Goal: Transaction & Acquisition: Purchase product/service

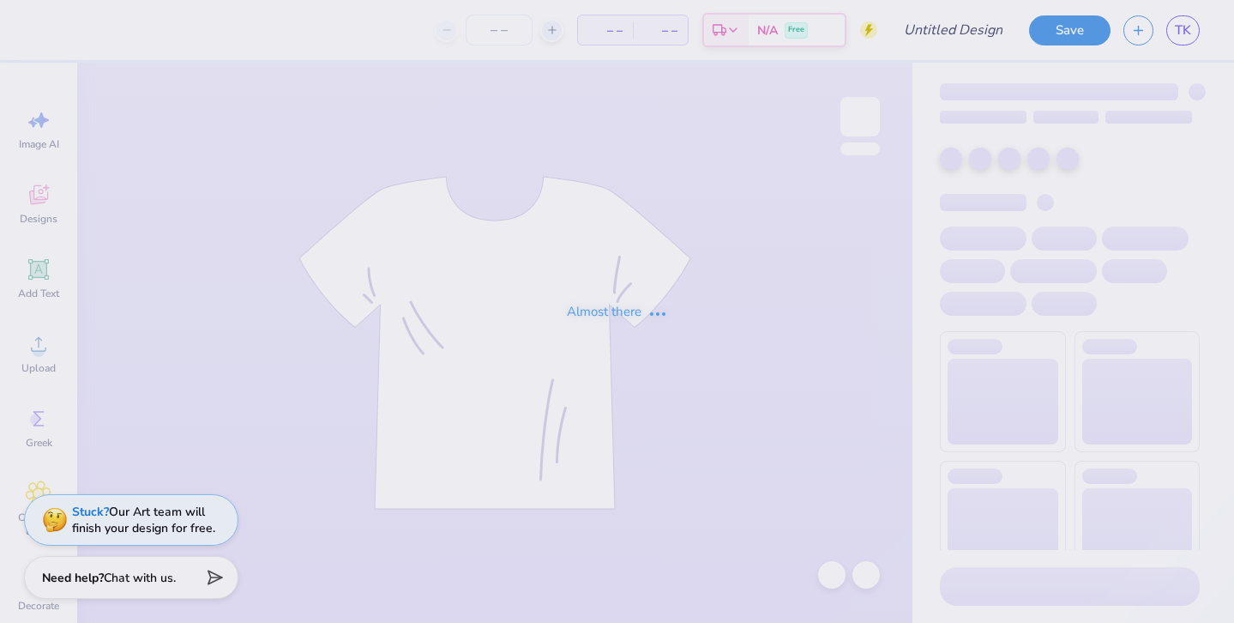
type input "[PERSON_NAME] : [GEOGRAPHIC_DATA]"
type input "24"
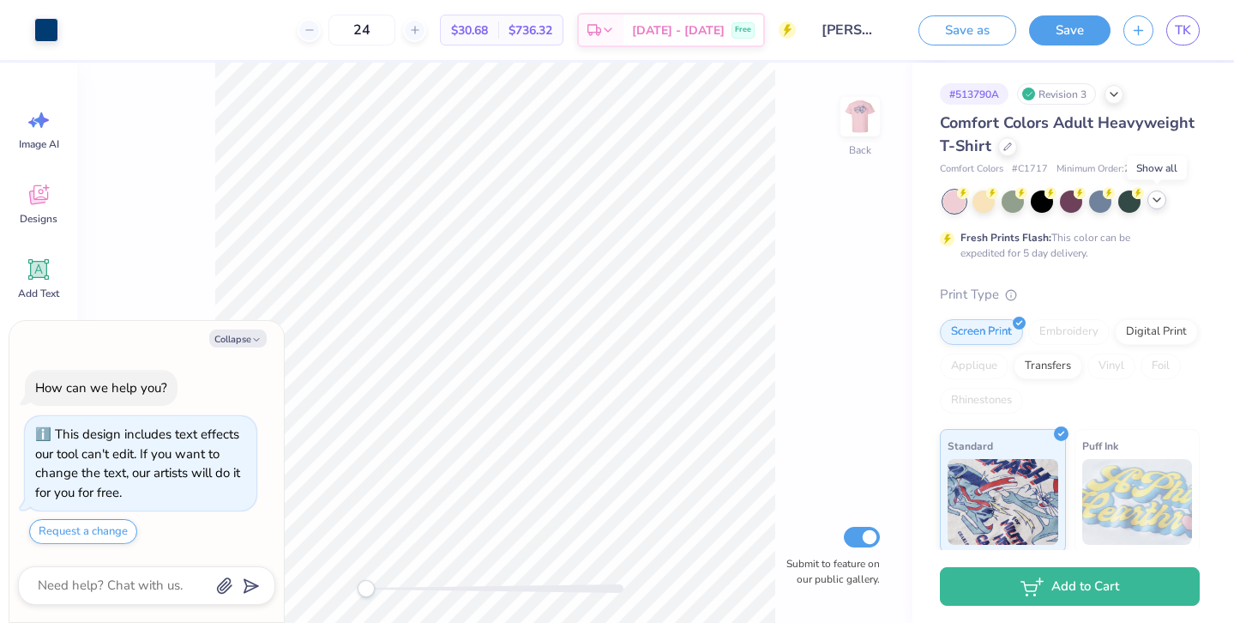
click at [1164, 201] on div at bounding box center [1156, 199] width 19 height 19
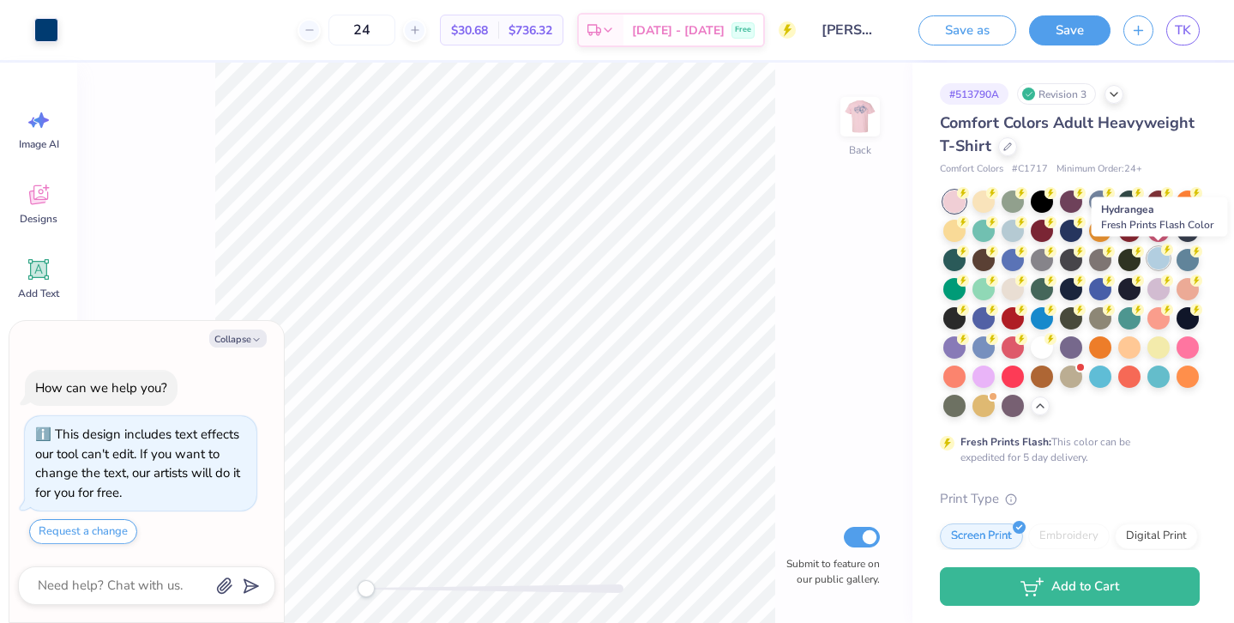
click at [1154, 252] on div at bounding box center [1158, 258] width 22 height 22
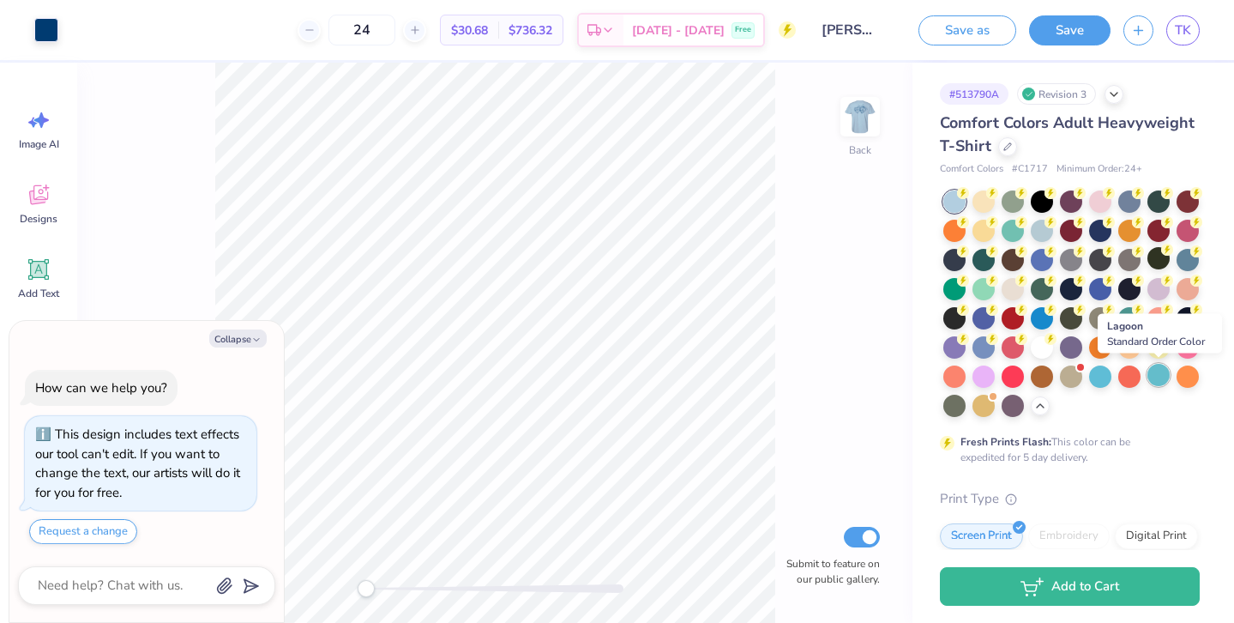
click at [1154, 370] on div at bounding box center [1158, 375] width 22 height 22
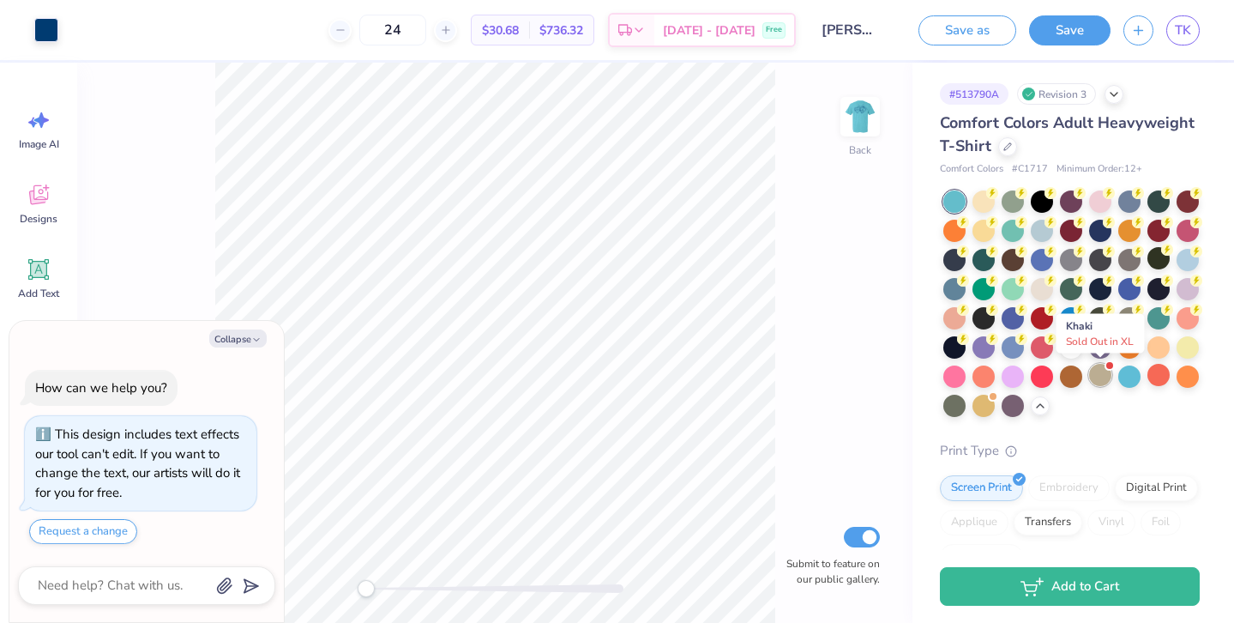
click at [1103, 373] on div at bounding box center [1100, 375] width 22 height 22
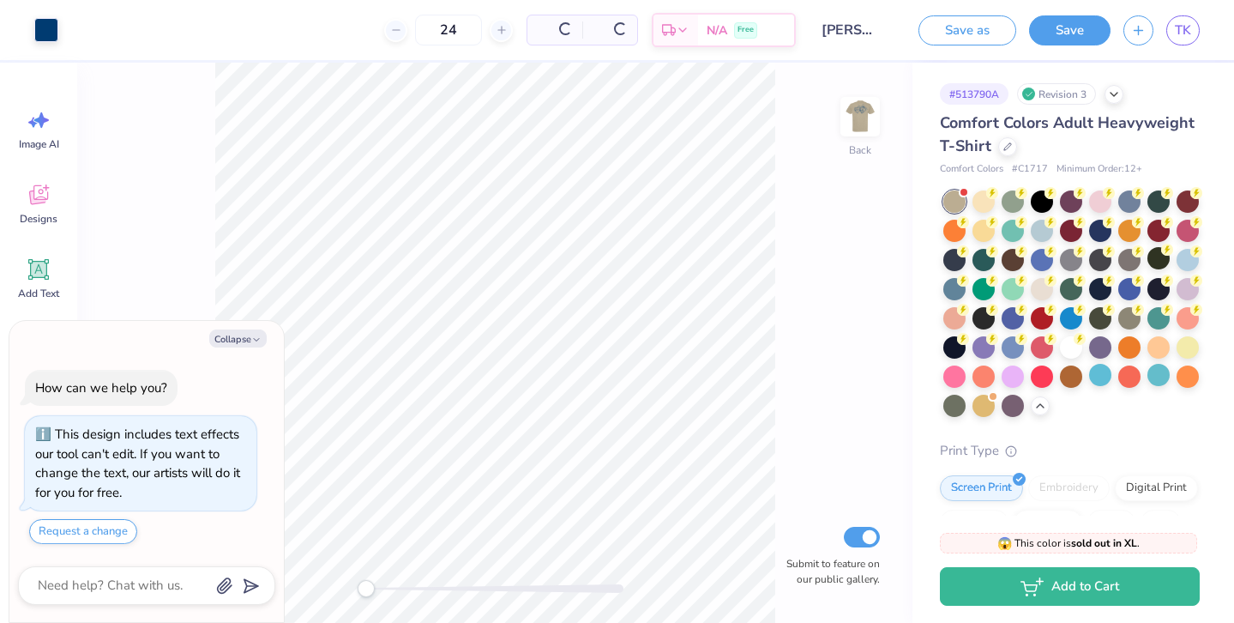
scroll to position [287, 0]
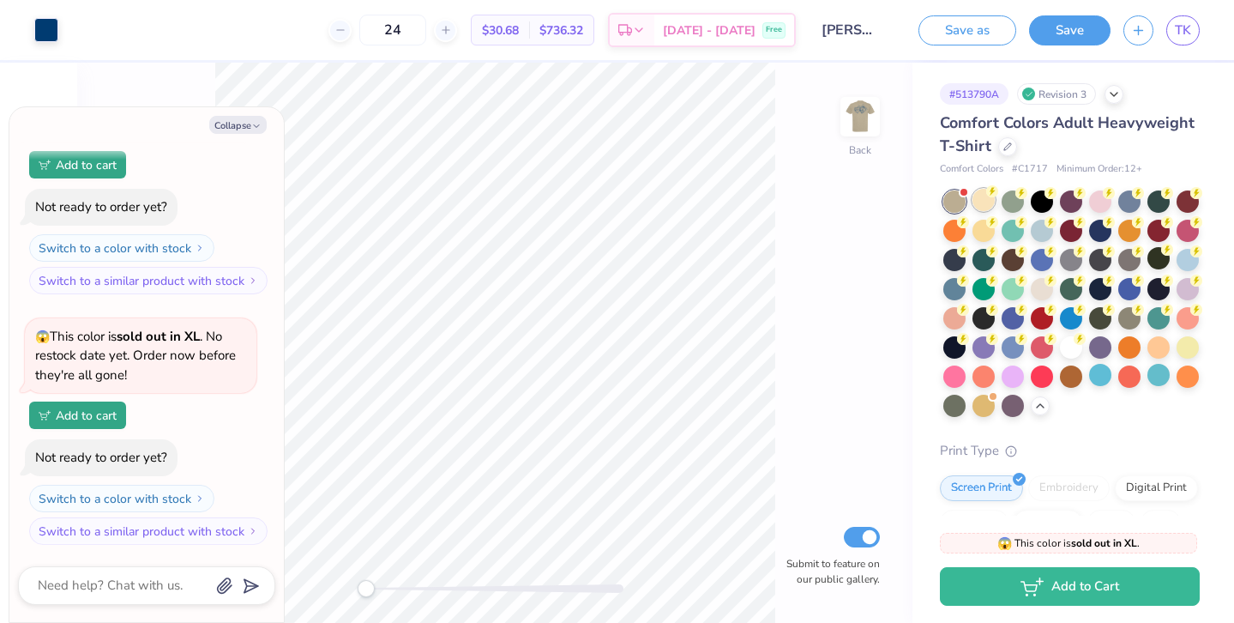
click at [987, 206] on div at bounding box center [983, 200] width 22 height 22
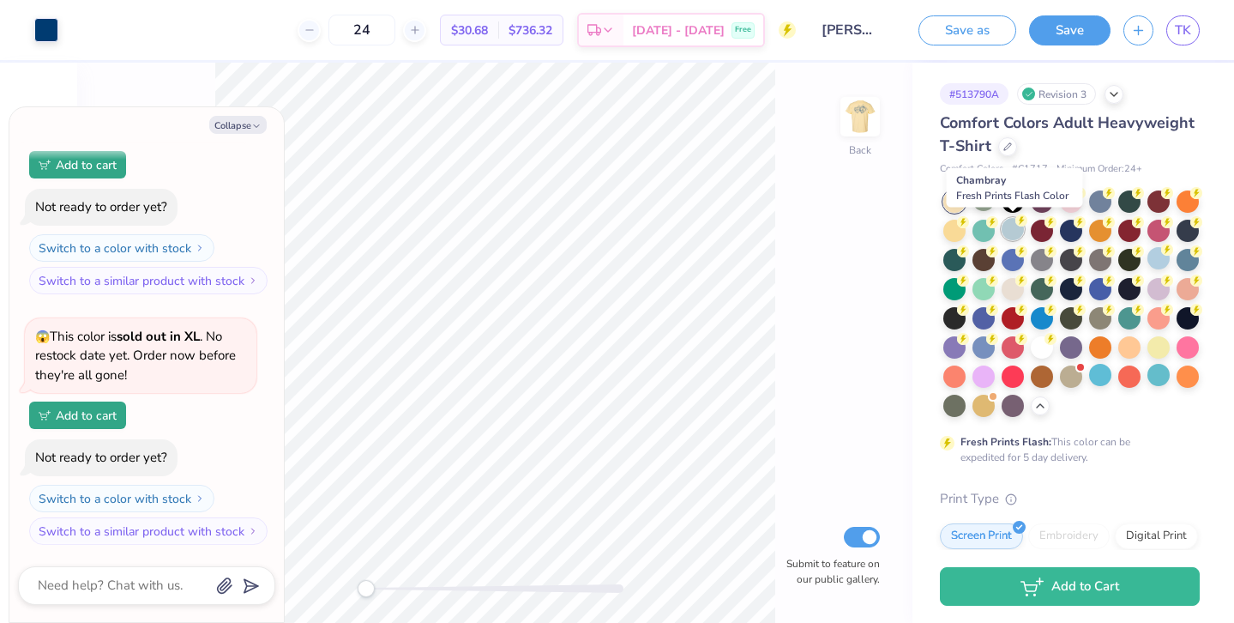
click at [1004, 229] on div at bounding box center [1013, 229] width 22 height 22
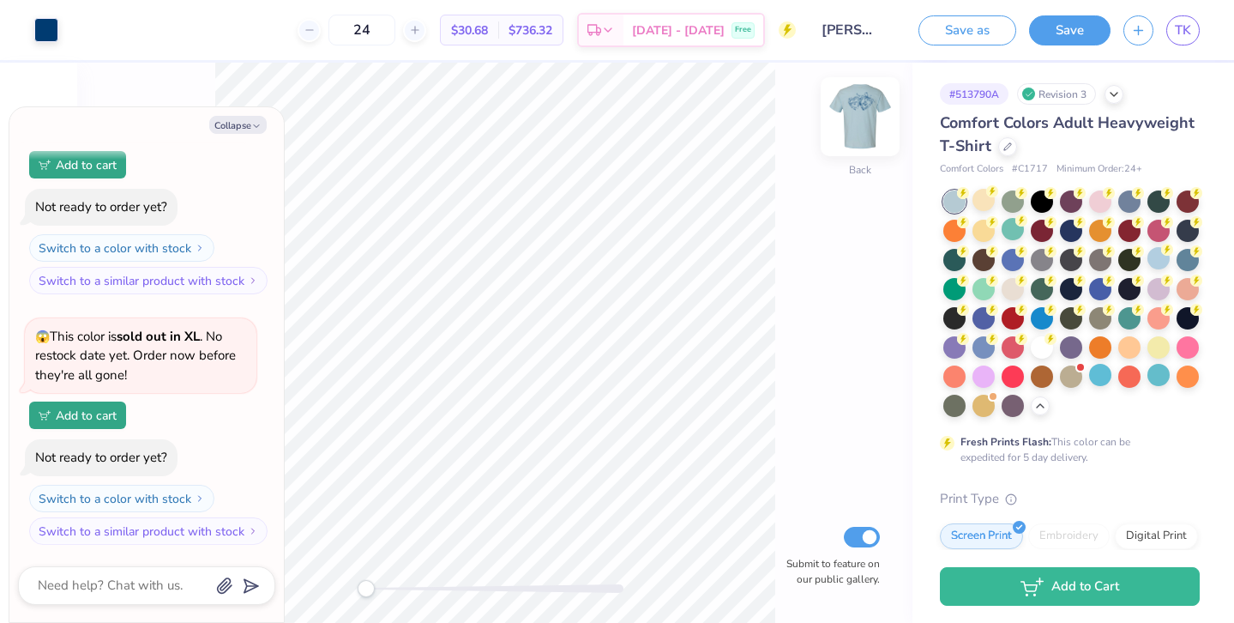
click at [875, 140] on img at bounding box center [860, 116] width 69 height 69
click at [875, 141] on img at bounding box center [860, 116] width 69 height 69
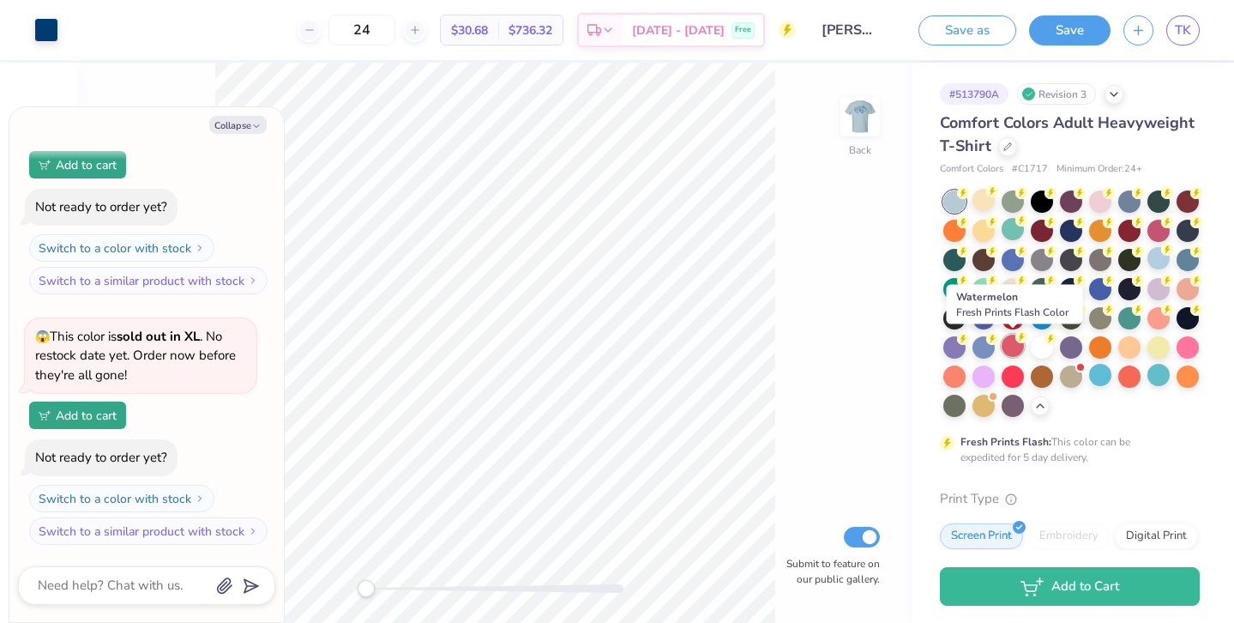
click at [1009, 352] on div at bounding box center [1013, 345] width 22 height 22
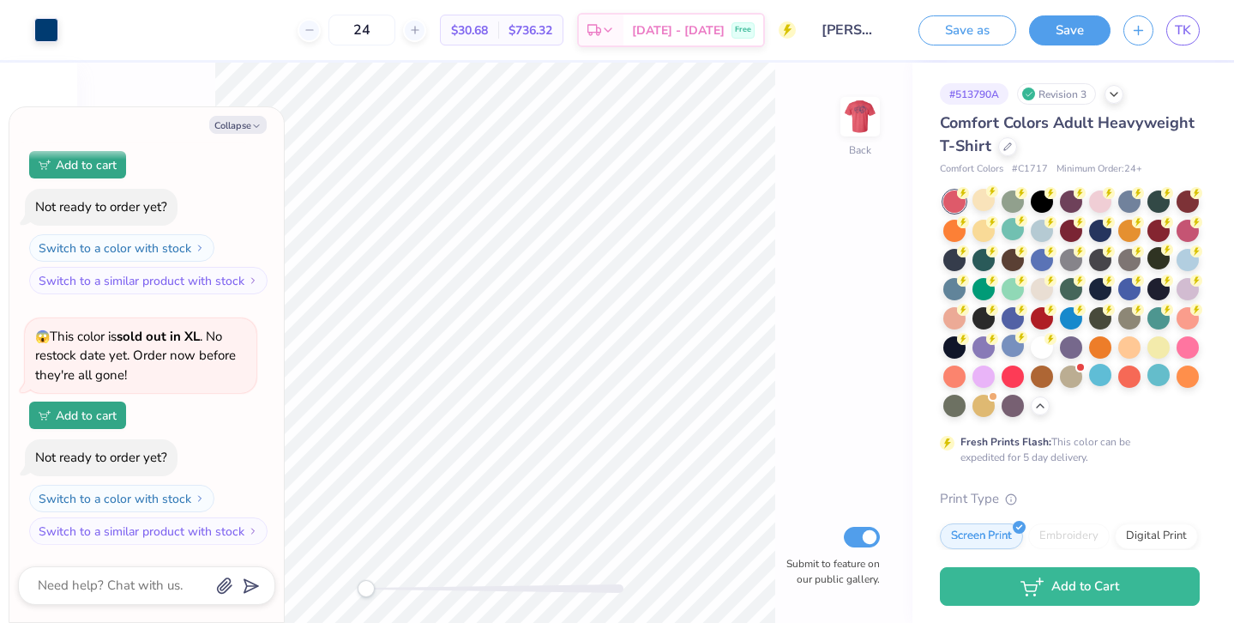
type textarea "x"
